Goal: Find contact information: Find contact information

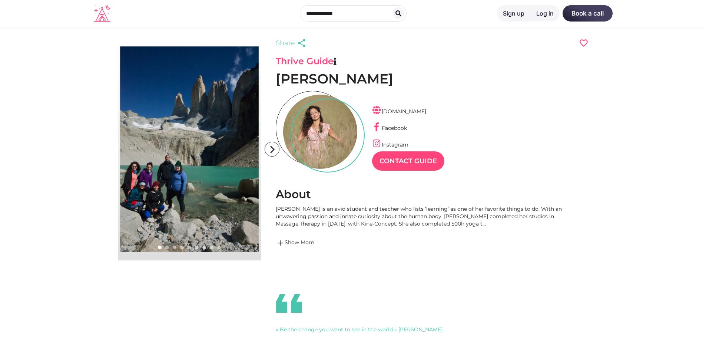
scroll to position [18, 32]
click at [273, 148] on icon "arrow_forward_ios" at bounding box center [272, 149] width 15 height 15
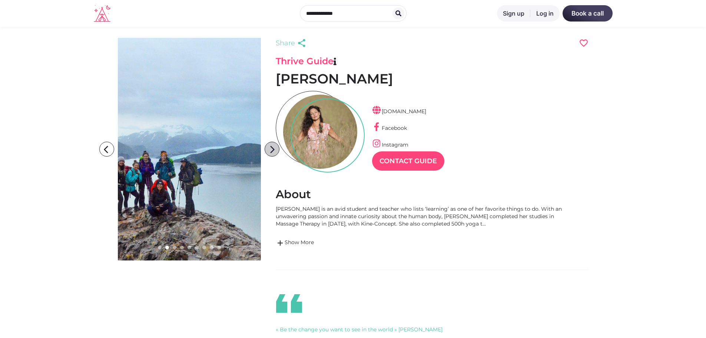
click at [273, 148] on icon "arrow_forward_ios" at bounding box center [272, 149] width 15 height 15
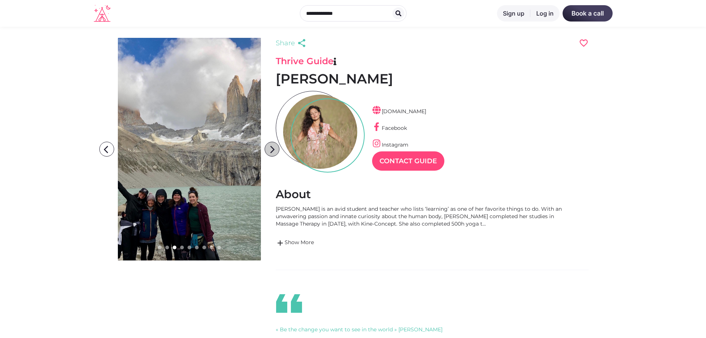
click at [273, 148] on icon "arrow_forward_ios" at bounding box center [272, 149] width 15 height 15
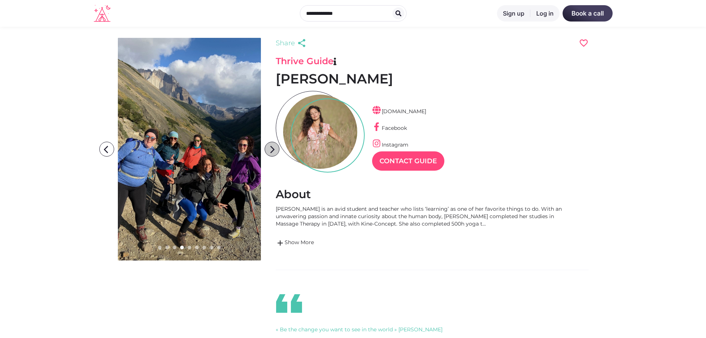
click at [273, 148] on icon "arrow_forward_ios" at bounding box center [272, 149] width 15 height 15
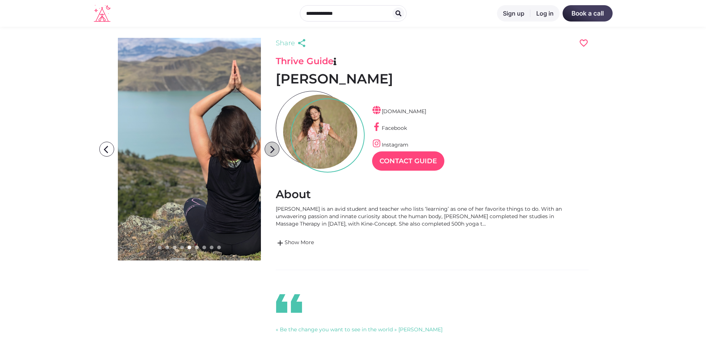
click at [273, 148] on icon "arrow_forward_ios" at bounding box center [272, 149] width 15 height 15
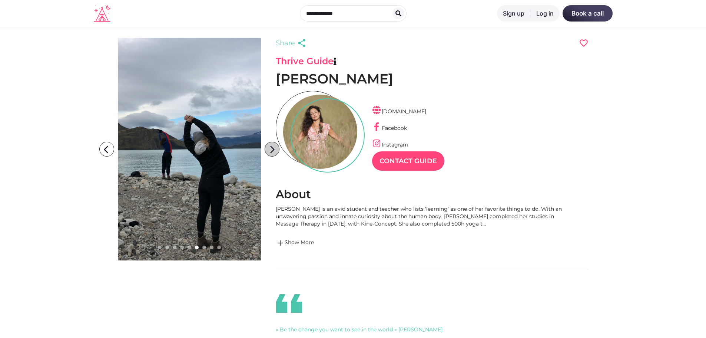
click at [273, 148] on icon "arrow_forward_ios" at bounding box center [272, 149] width 15 height 15
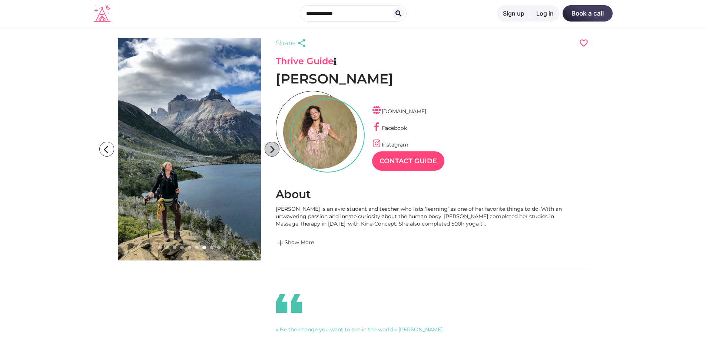
click at [273, 148] on icon "arrow_forward_ios" at bounding box center [272, 149] width 15 height 15
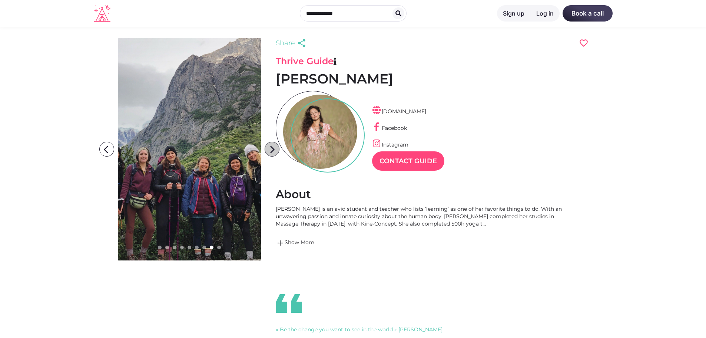
click at [273, 148] on icon "arrow_forward_ios" at bounding box center [272, 149] width 15 height 15
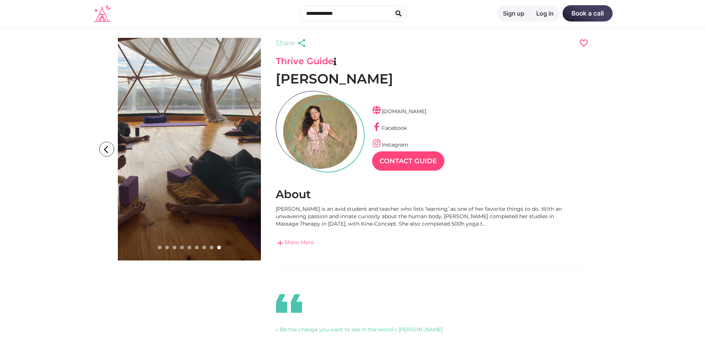
click at [302, 239] on link "add Show More" at bounding box center [420, 242] width 289 height 9
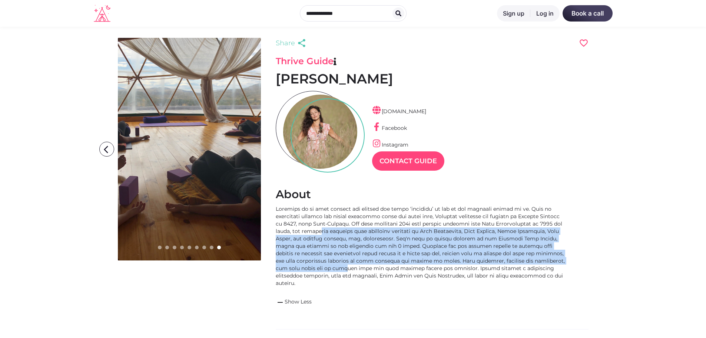
drag, startPoint x: 341, startPoint y: 231, endPoint x: 370, endPoint y: 267, distance: 46.1
click at [370, 267] on div at bounding box center [420, 246] width 289 height 82
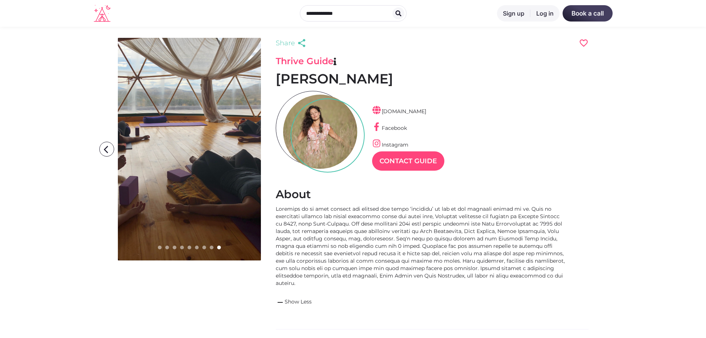
click at [349, 287] on div "Carolina is an avid student and teacher who lists ‘learning’ as one of her favo…" at bounding box center [420, 256] width 289 height 102
drag, startPoint x: 405, startPoint y: 277, endPoint x: 432, endPoint y: 277, distance: 26.7
click at [432, 277] on div at bounding box center [420, 246] width 289 height 82
copy div "Tara Brach"
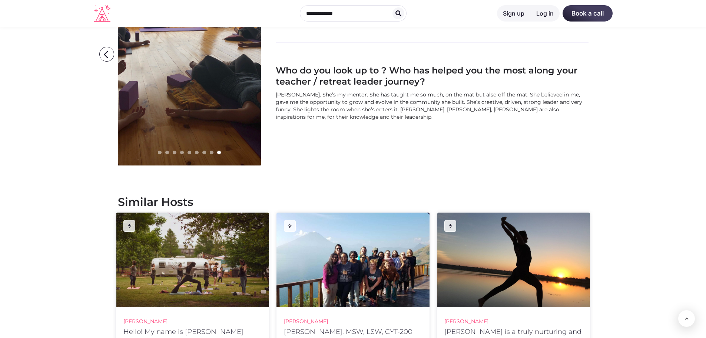
scroll to position [890, 0]
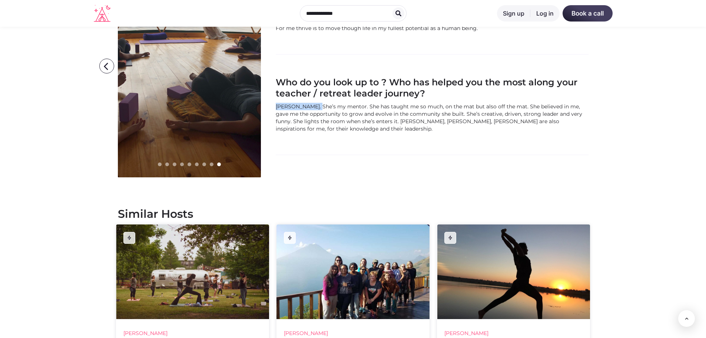
drag, startPoint x: 277, startPoint y: 91, endPoint x: 319, endPoint y: 88, distance: 42.0
click at [319, 103] on div "Dina Tsouhoulas. She’s my mentor. She has taught me so much, on the mat but als…" at bounding box center [432, 118] width 313 height 30
copy div "Dina Tsouhoulas"
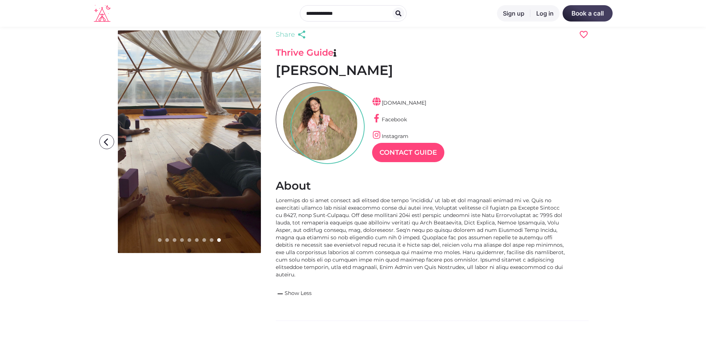
scroll to position [0, 0]
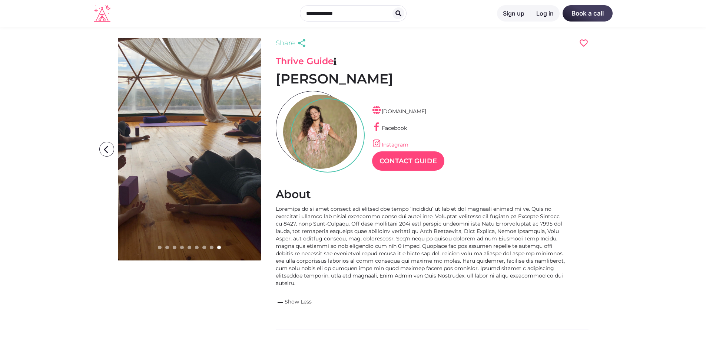
click at [397, 144] on link "Instagram" at bounding box center [390, 144] width 36 height 7
click at [101, 16] on icon at bounding box center [102, 13] width 17 height 17
